Goal: Information Seeking & Learning: Learn about a topic

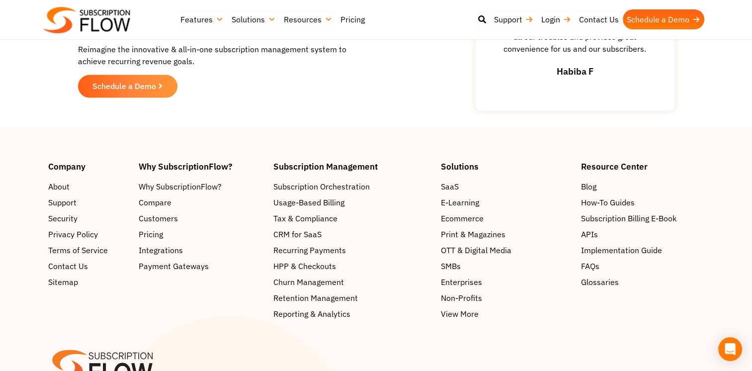
scroll to position [1598, 0]
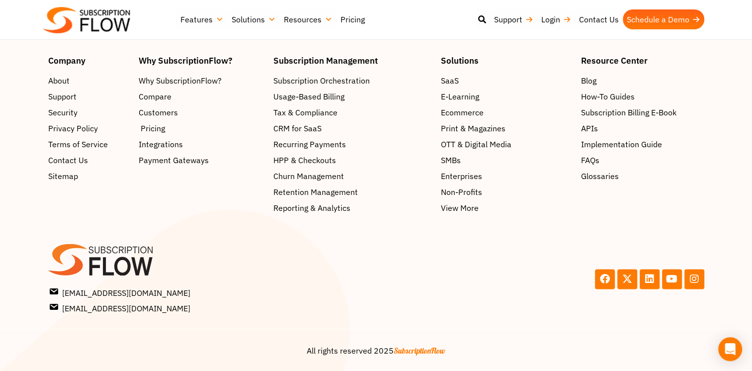
click at [159, 127] on span "Pricing" at bounding box center [153, 128] width 24 height 12
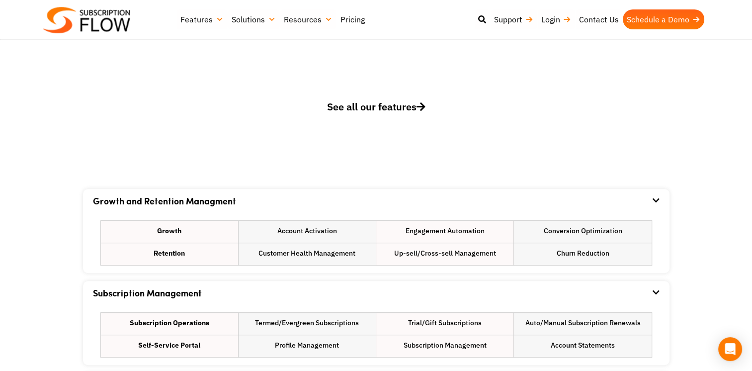
scroll to position [497, 0]
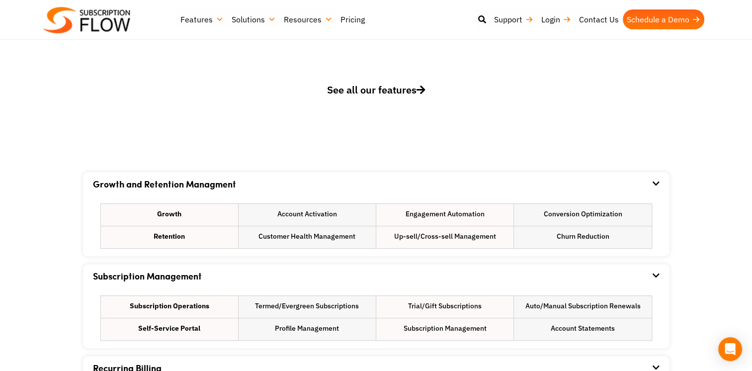
click at [373, 94] on span "See all our features" at bounding box center [376, 89] width 98 height 13
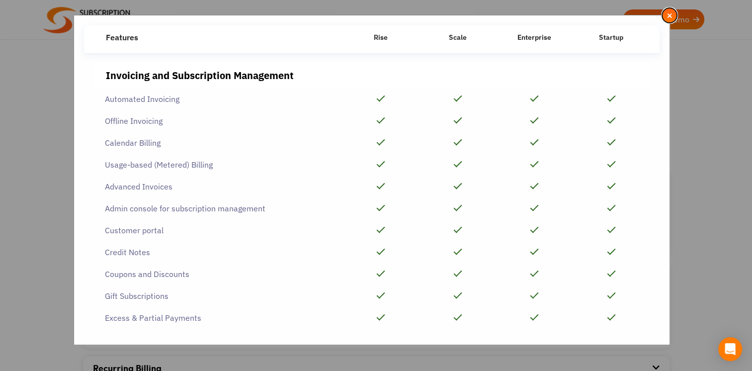
click at [669, 16] on span "×" at bounding box center [669, 15] width 6 height 11
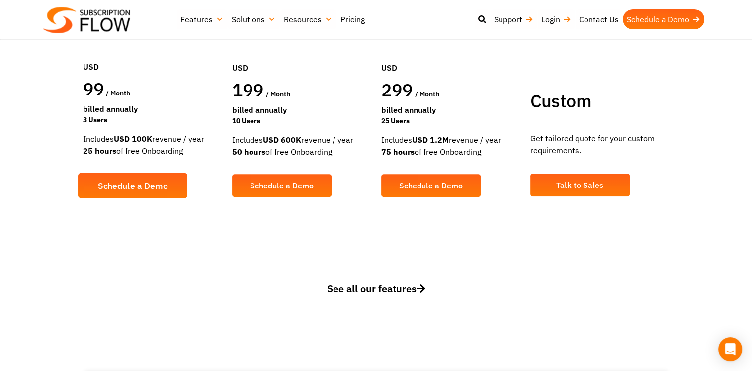
scroll to position [50, 0]
